Goal: Task Accomplishment & Management: Complete application form

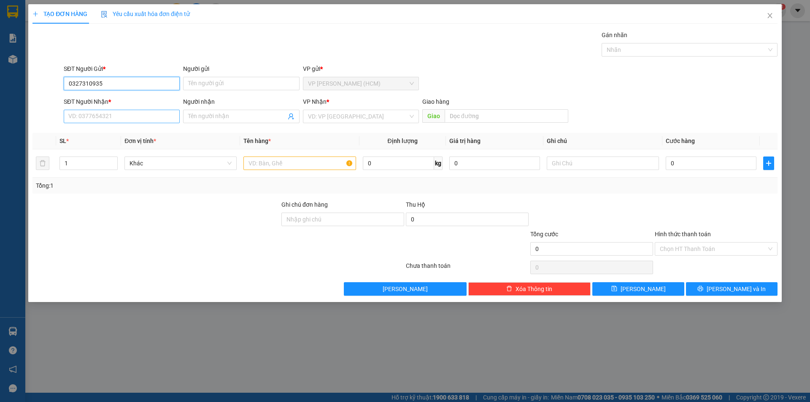
type input "0327310935"
click at [116, 117] on input "SĐT Người Nhận *" at bounding box center [122, 116] width 116 height 13
type input "0968866441"
click at [219, 118] on input "Người nhận" at bounding box center [236, 116] width 97 height 9
click at [339, 123] on div "VD: VP [GEOGRAPHIC_DATA]" at bounding box center [361, 116] width 116 height 13
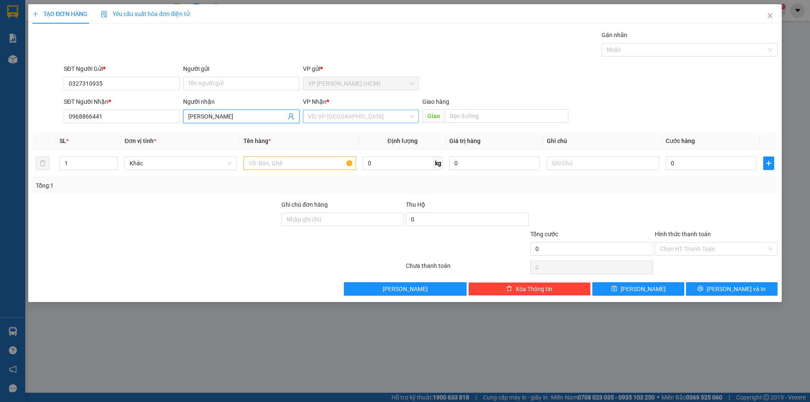
type input "[PERSON_NAME]"
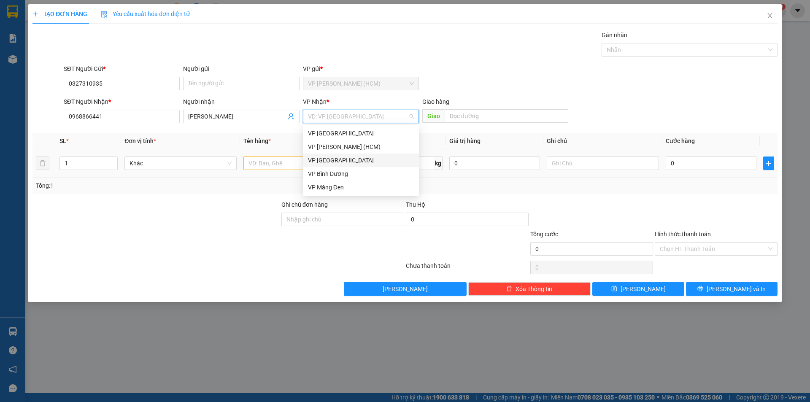
drag, startPoint x: 341, startPoint y: 156, endPoint x: 338, endPoint y: 150, distance: 6.8
click at [342, 156] on div "VP [GEOGRAPHIC_DATA]" at bounding box center [361, 160] width 106 height 9
click at [325, 160] on div "VP [GEOGRAPHIC_DATA]" at bounding box center [361, 160] width 106 height 9
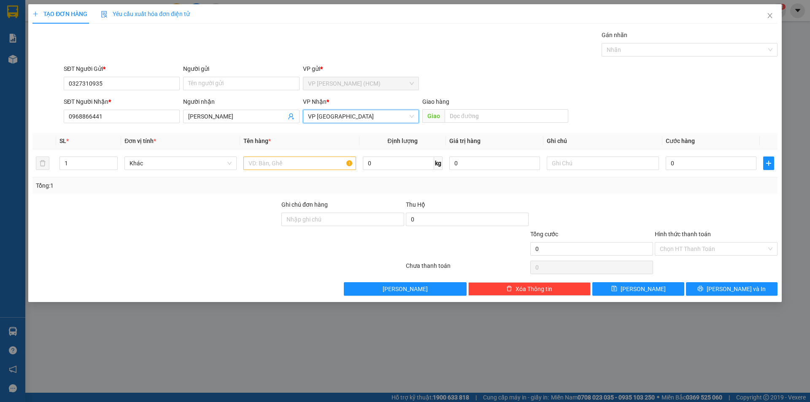
click at [206, 232] on div at bounding box center [156, 244] width 249 height 30
click at [316, 160] on input "text" at bounding box center [299, 162] width 112 height 13
type input "rau củ"
click at [679, 167] on input "0" at bounding box center [710, 162] width 91 height 13
click at [670, 163] on input "0" at bounding box center [710, 162] width 91 height 13
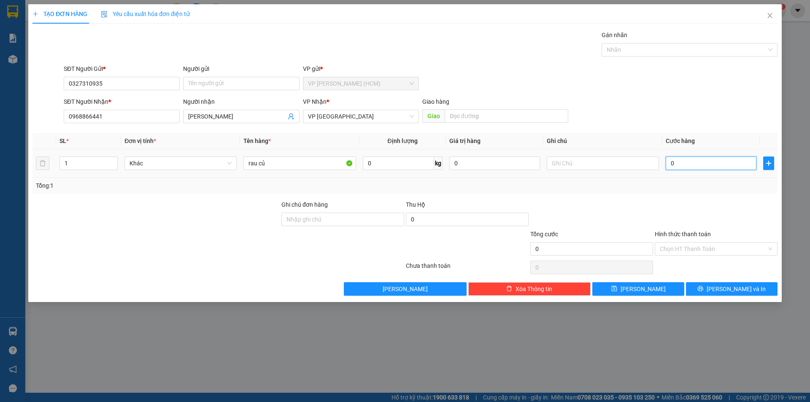
type input "50"
click at [636, 196] on div "Transit Pickup Surcharge Ids Transit Deliver Surcharge Ids Transit Deliver Surc…" at bounding box center [404, 162] width 745 height 265
type input "50.000"
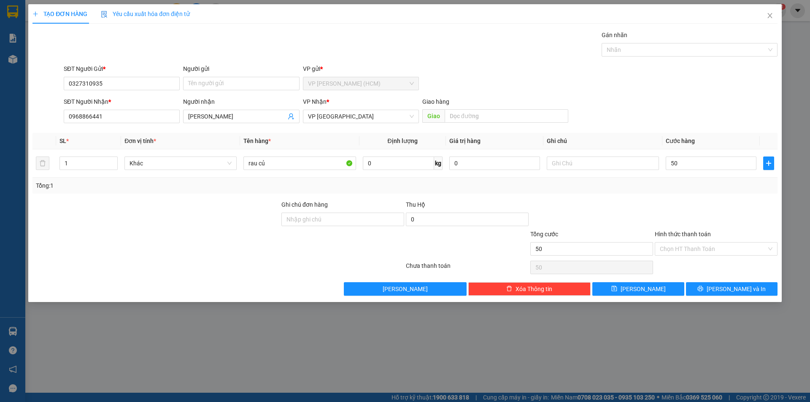
type input "50.000"
click at [726, 282] on button "[PERSON_NAME] và In" at bounding box center [731, 288] width 91 height 13
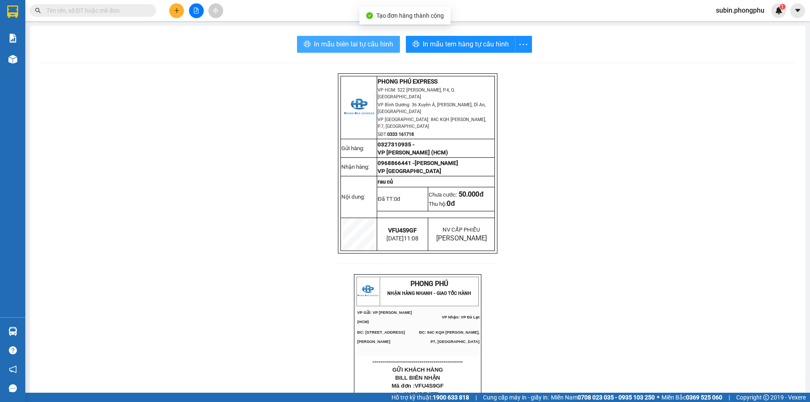
click at [370, 46] on span "In mẫu biên lai tự cấu hình" at bounding box center [353, 44] width 79 height 11
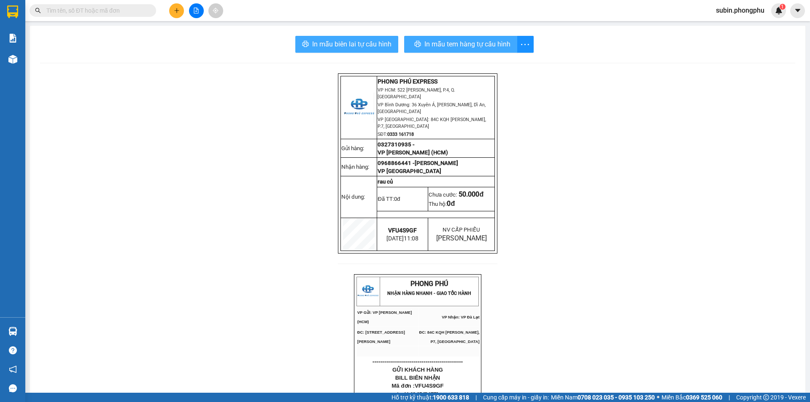
drag, startPoint x: 379, startPoint y: 105, endPoint x: 439, endPoint y: 43, distance: 86.5
click at [439, 43] on div "In mẫu biên lai tự cấu hình In mẫu tem hàng tự cấu hình" at bounding box center [417, 44] width 755 height 17
click at [439, 43] on span "In mẫu tem hàng tự cấu hình" at bounding box center [465, 44] width 86 height 11
